Goal: Information Seeking & Learning: Learn about a topic

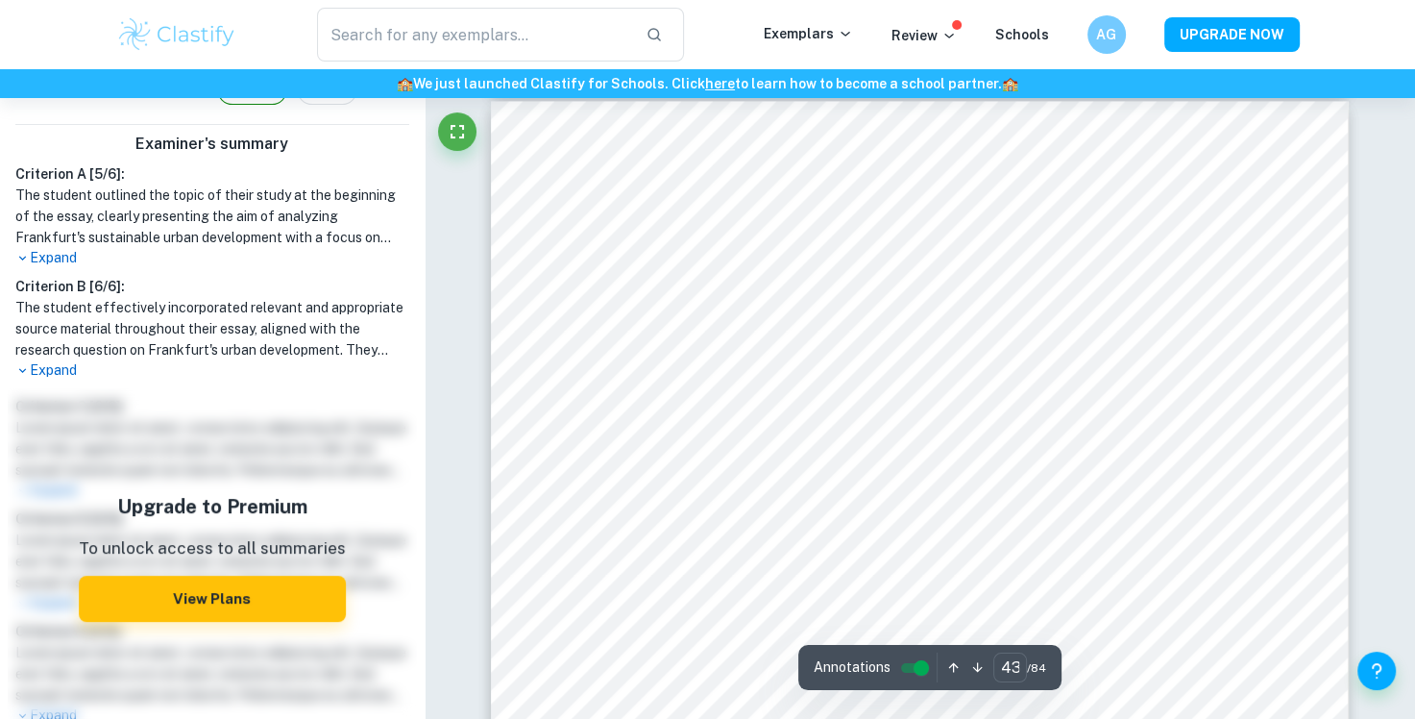
scroll to position [52452, 0]
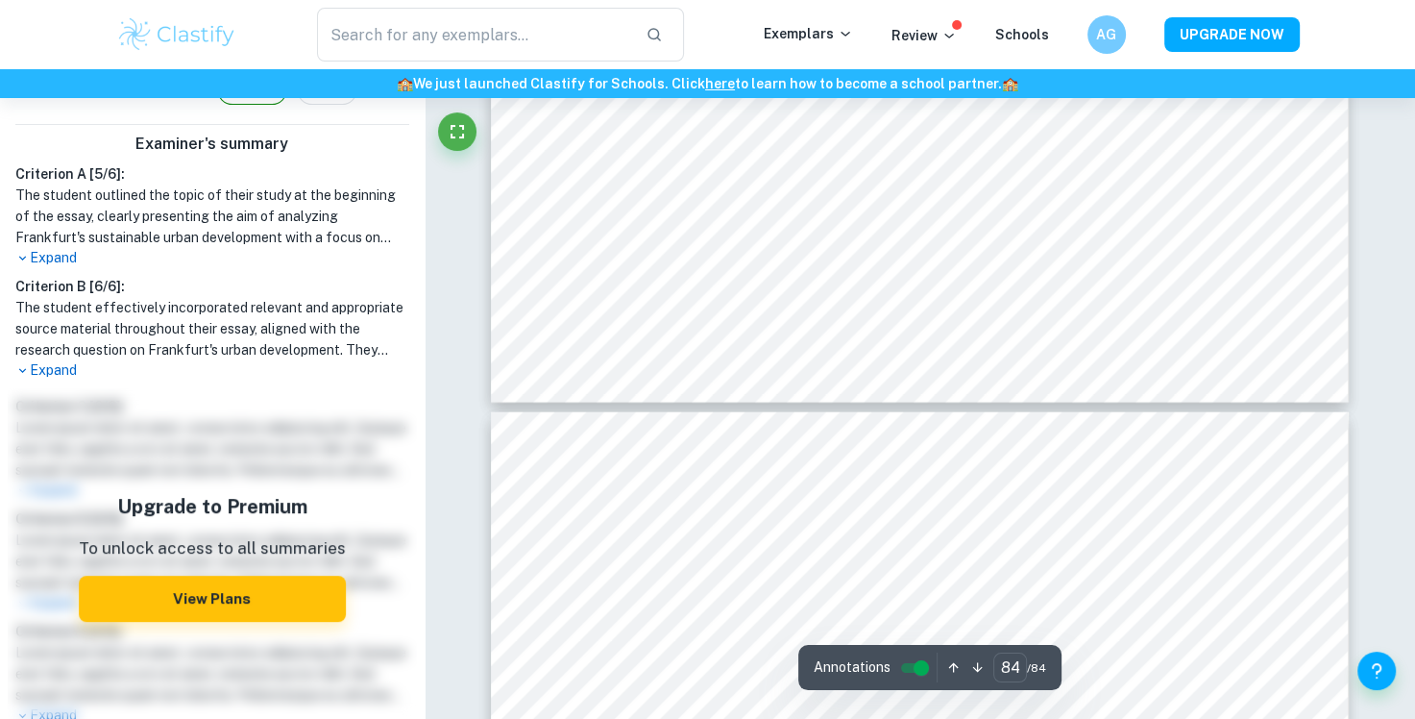
type input "83"
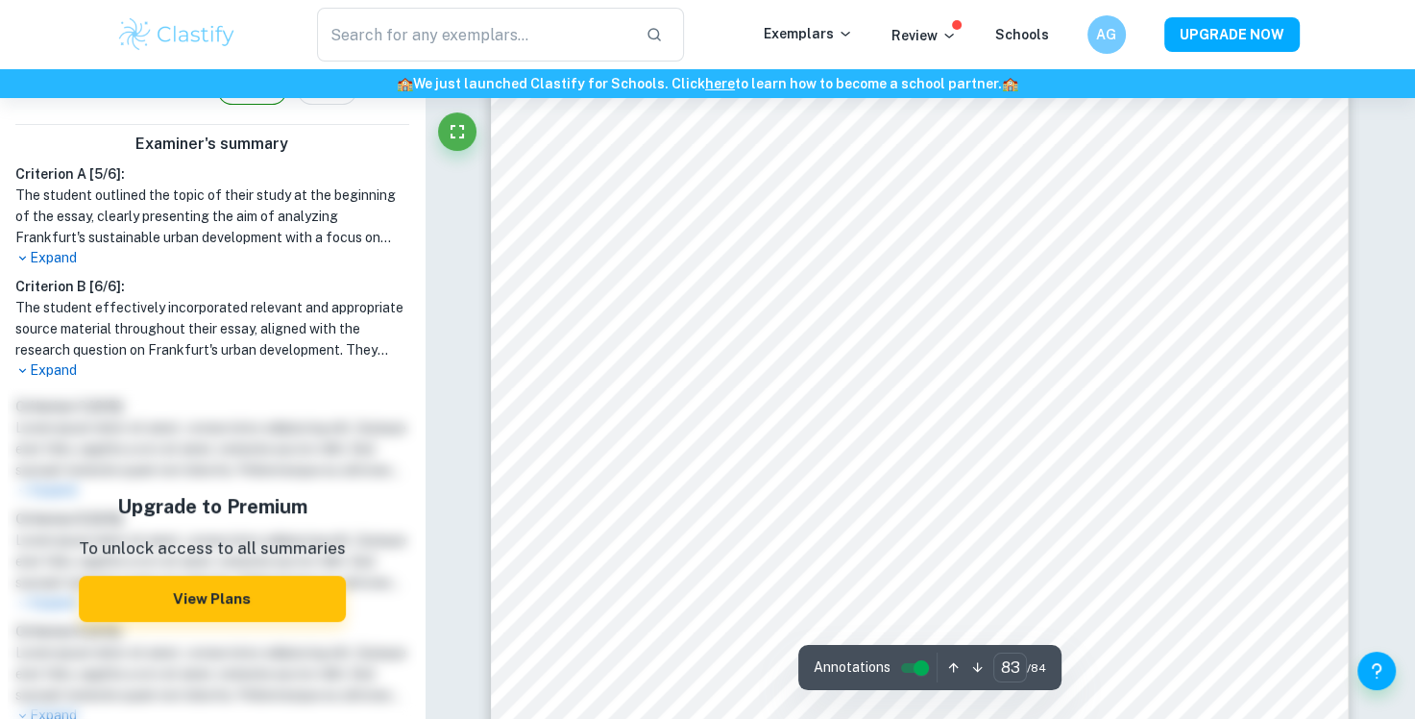
scroll to position [102397, 0]
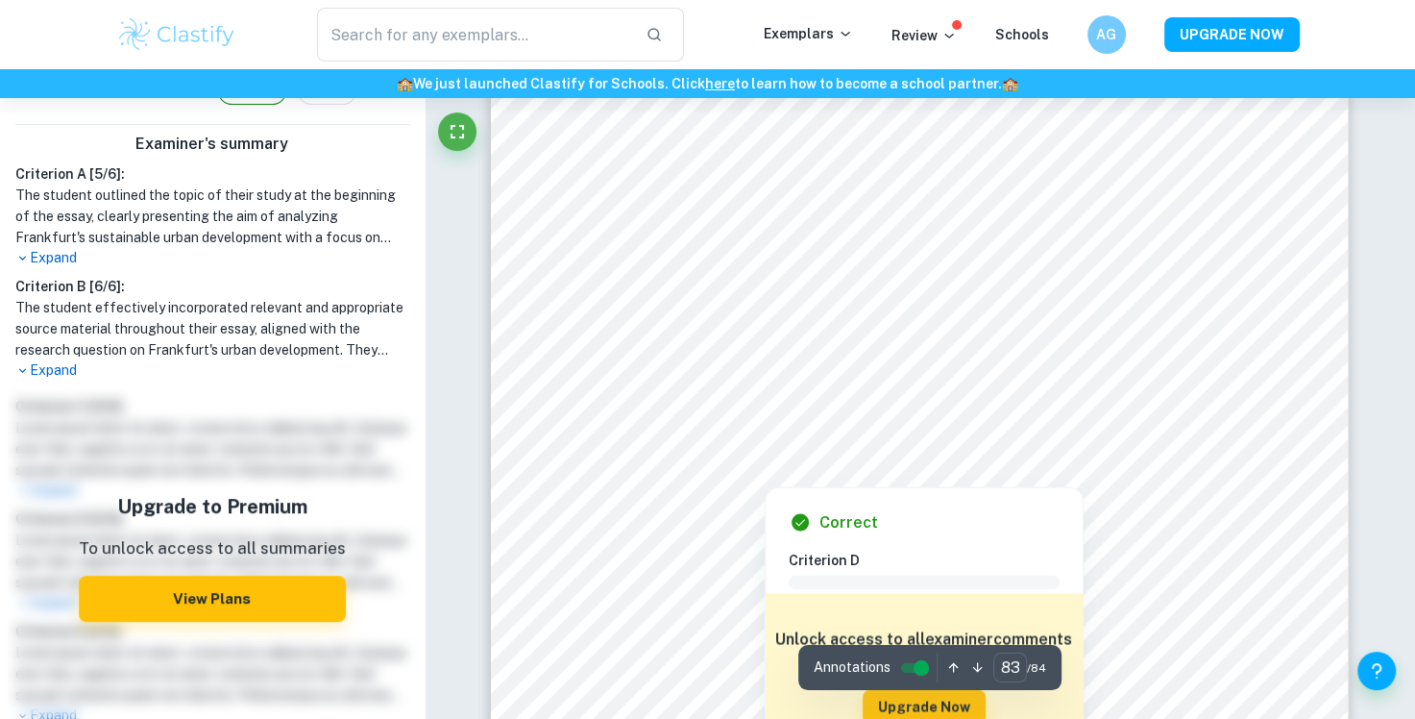
click at [722, 424] on div at bounding box center [911, 429] width 632 height 23
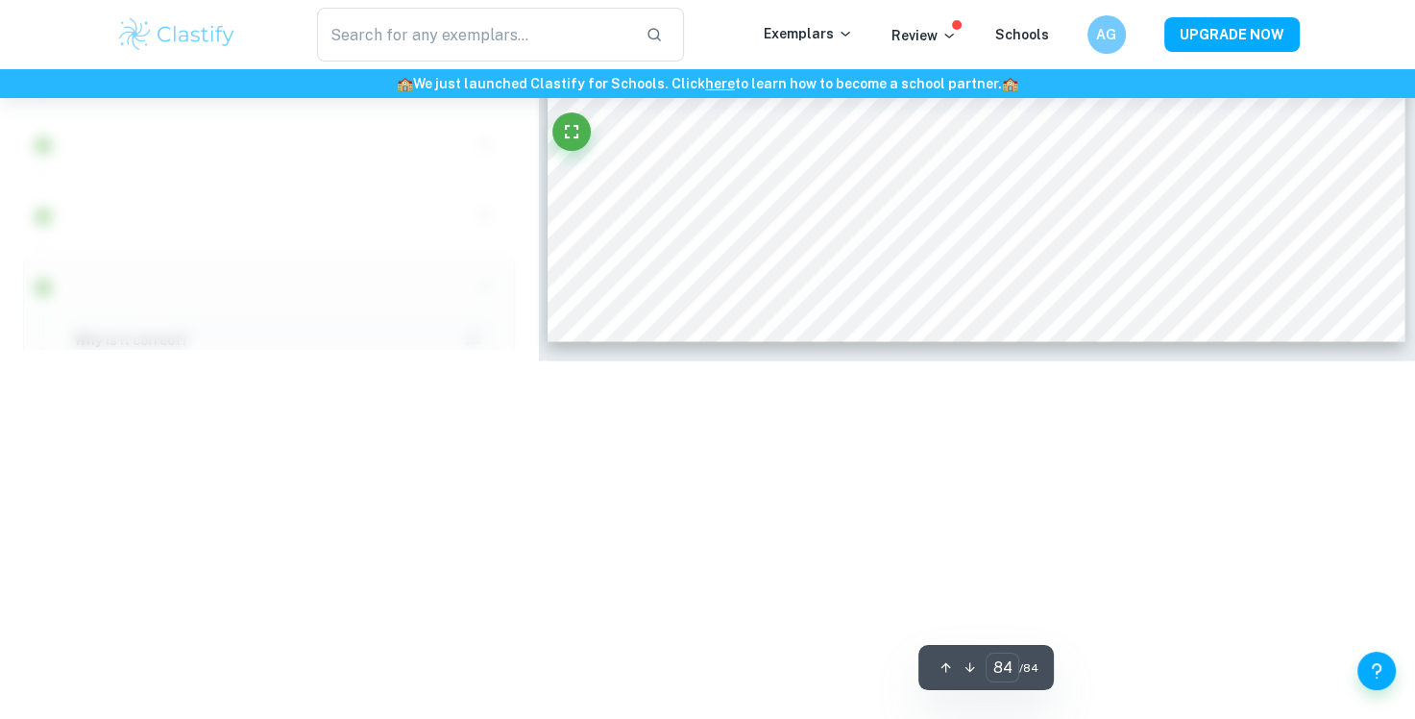
scroll to position [101933, 0]
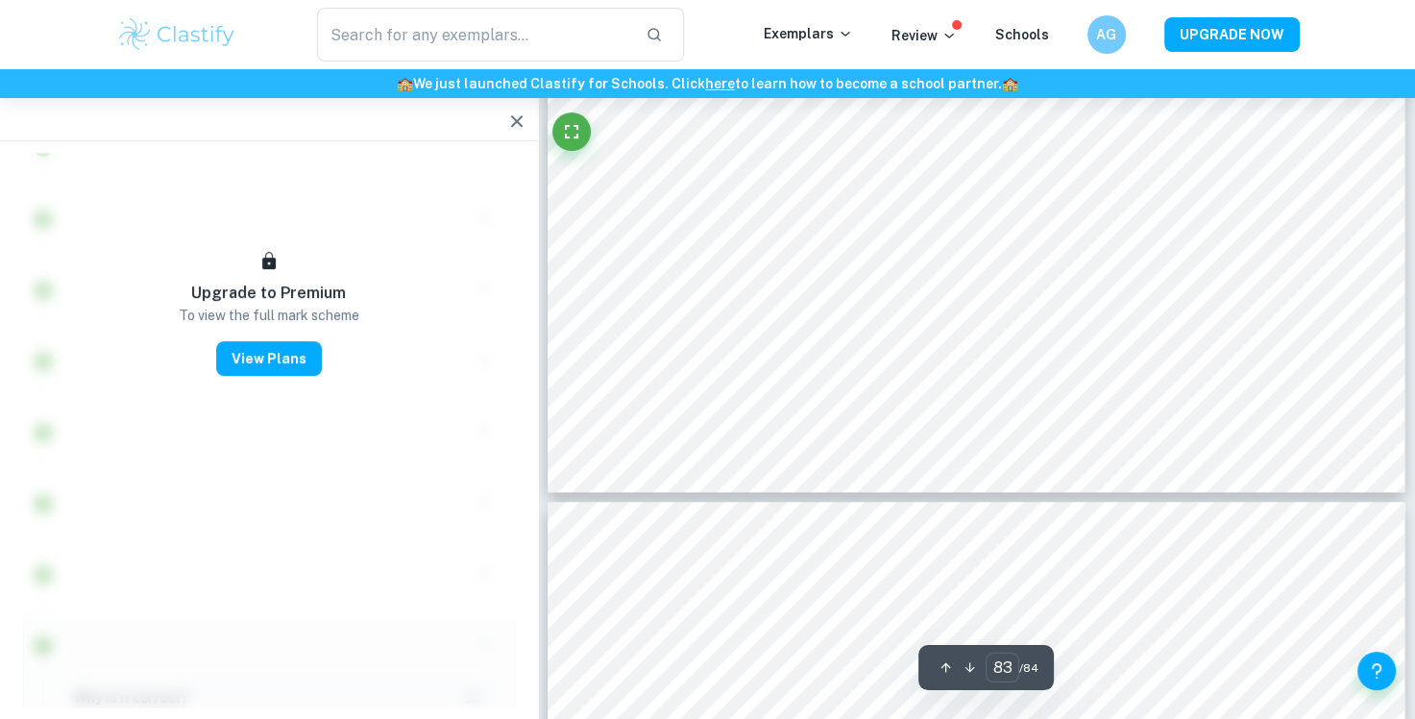
type input "84"
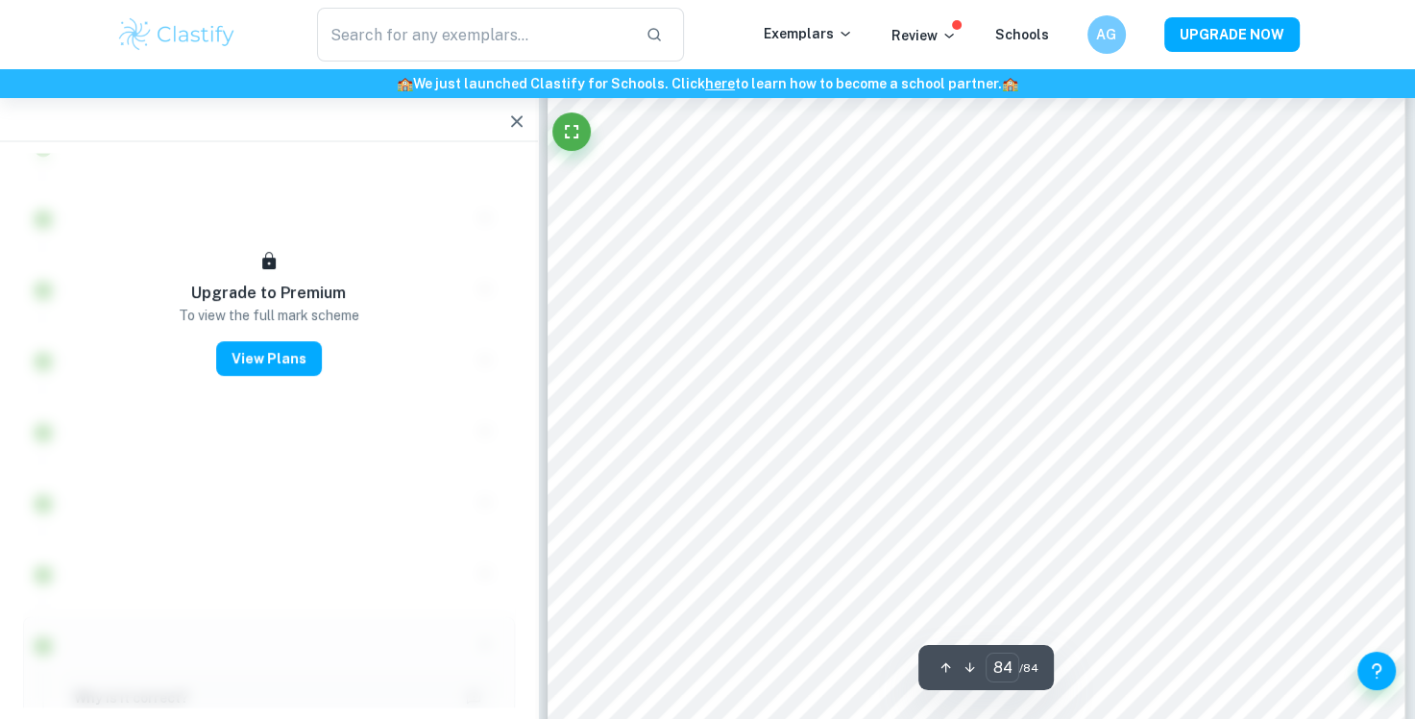
scroll to position [101740, 0]
click at [508, 112] on icon "button" at bounding box center [516, 121] width 23 height 23
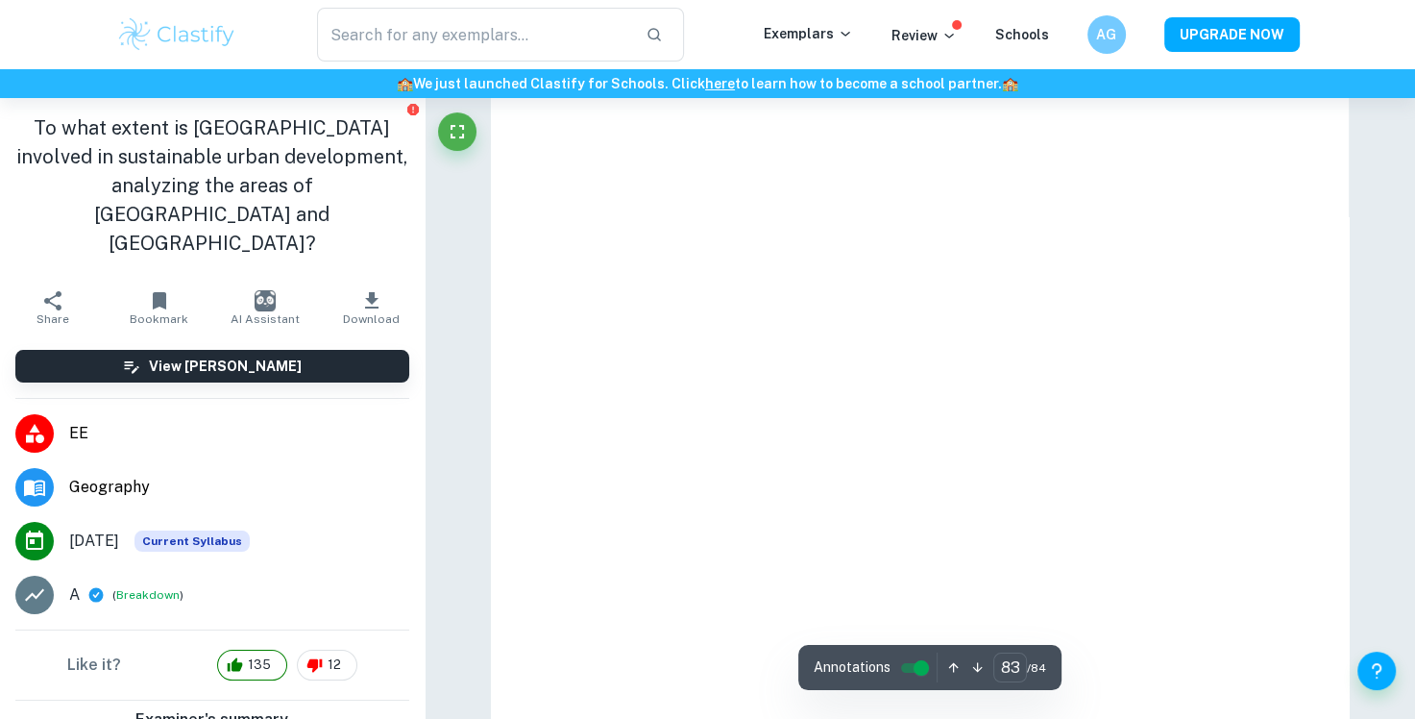
scroll to position [101068, 0]
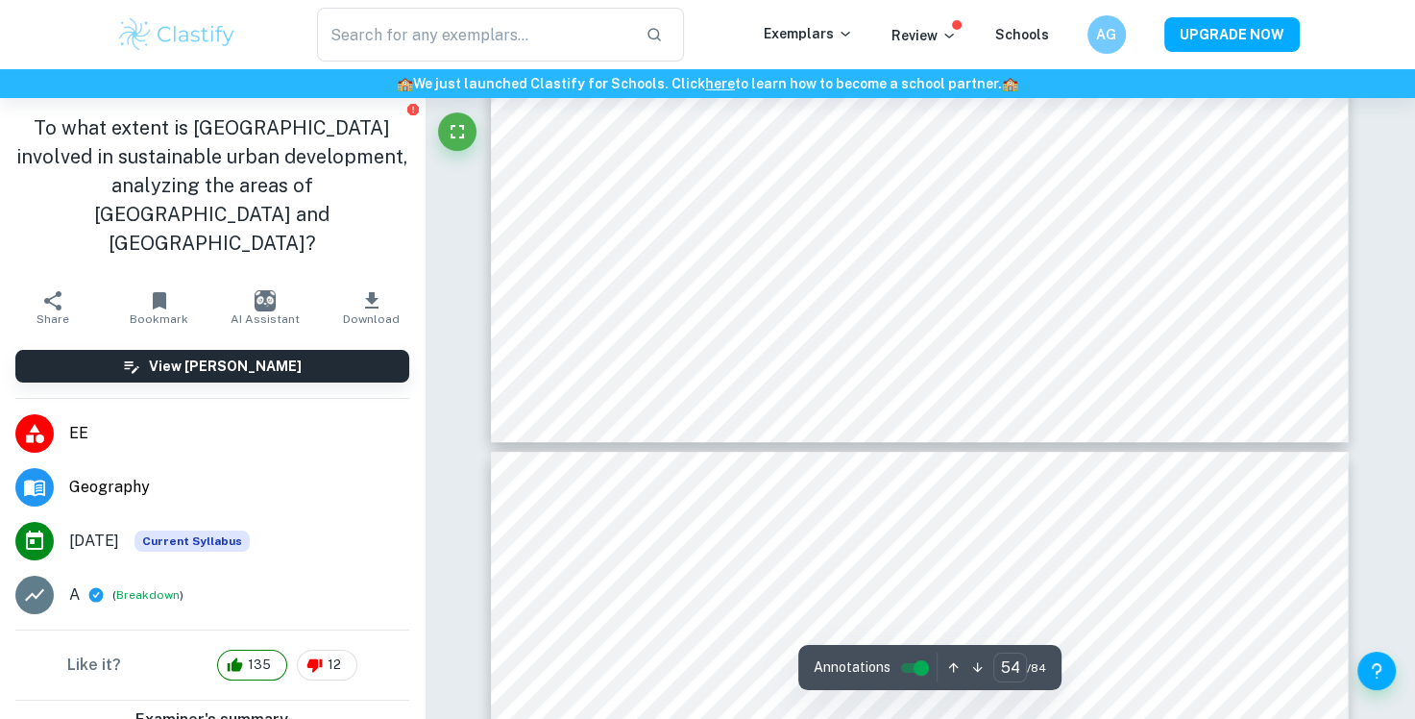
type input "53"
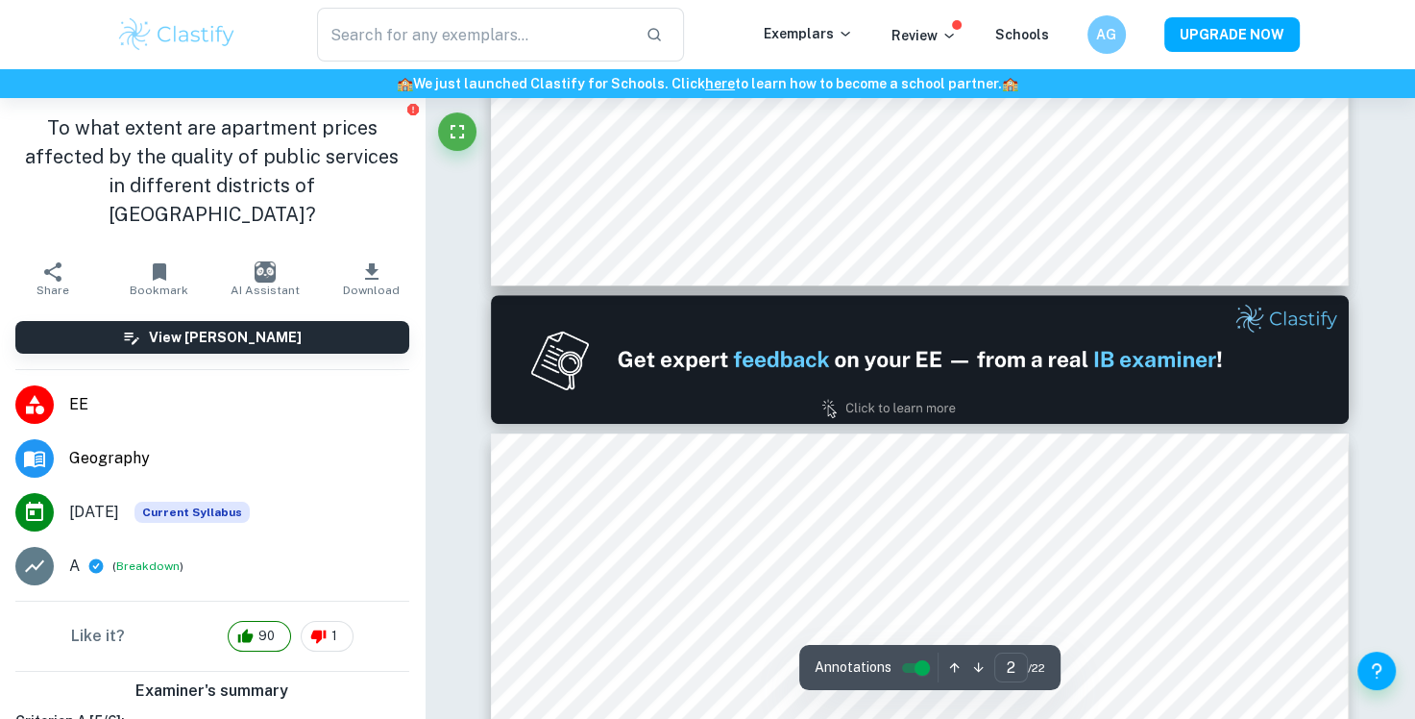
type input "1"
